Goal: Task Accomplishment & Management: Use online tool/utility

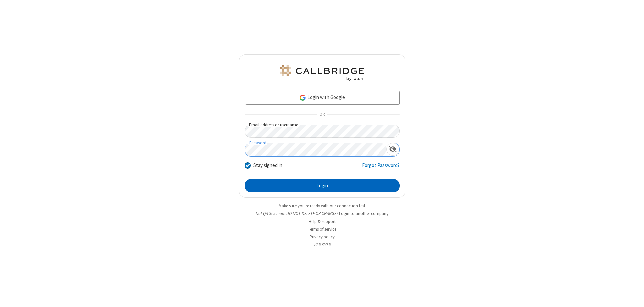
click at [322, 186] on button "Login" at bounding box center [322, 185] width 155 height 13
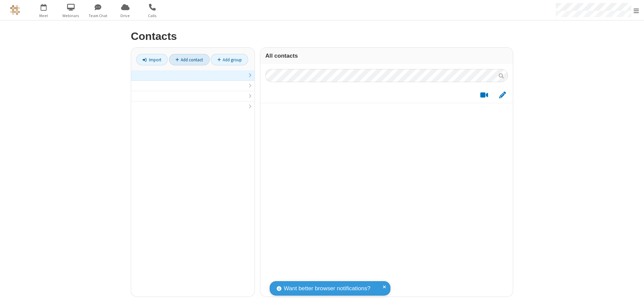
click at [189, 60] on link "Add contact" at bounding box center [189, 59] width 41 height 11
